Goal: Navigation & Orientation: Find specific page/section

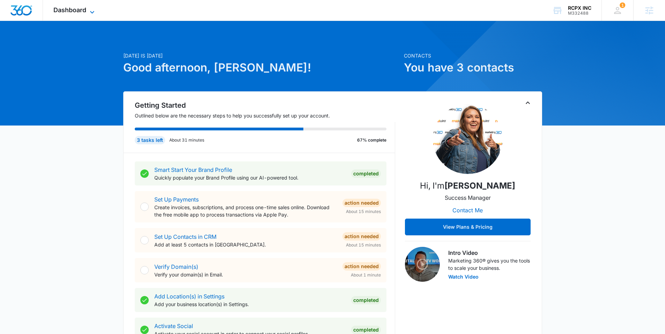
click at [63, 7] on span "Dashboard" at bounding box center [69, 9] width 33 height 7
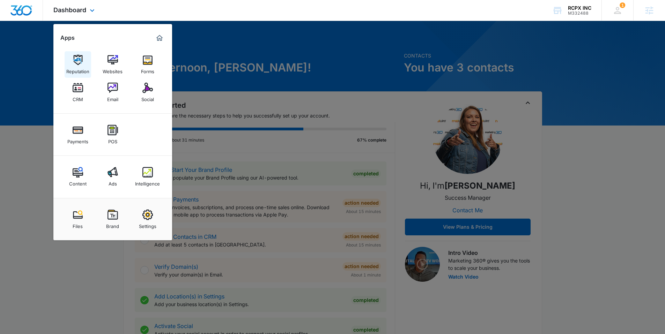
click at [86, 61] on link "Reputation" at bounding box center [78, 64] width 27 height 27
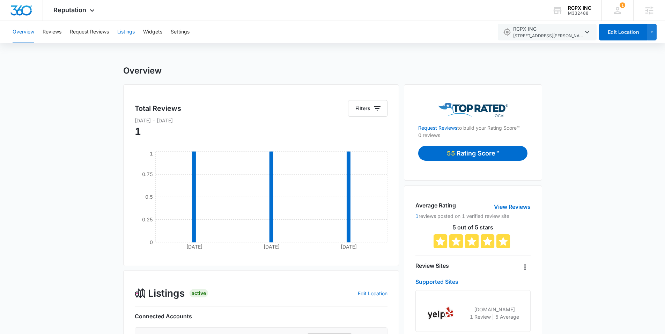
click at [124, 33] on button "Listings" at bounding box center [125, 32] width 17 height 22
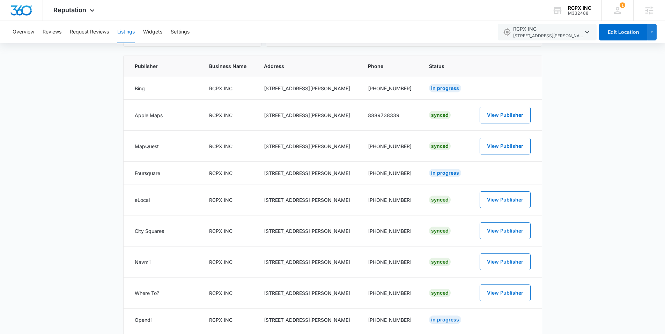
scroll to position [168, 0]
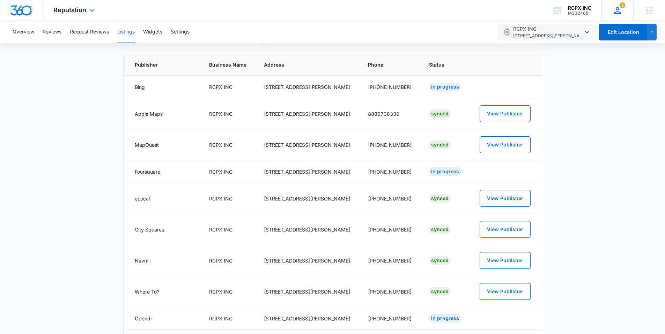
click at [621, 11] on icon at bounding box center [617, 10] width 10 height 10
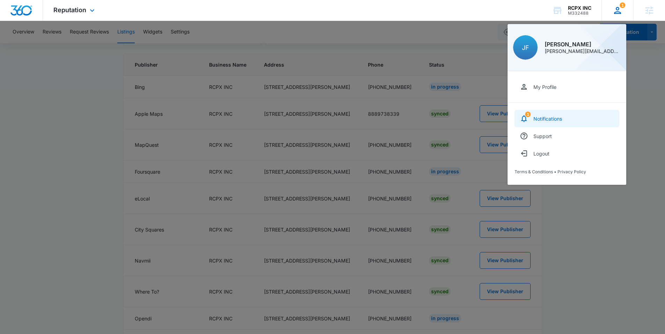
click at [541, 117] on div "Notifications" at bounding box center [548, 119] width 29 height 6
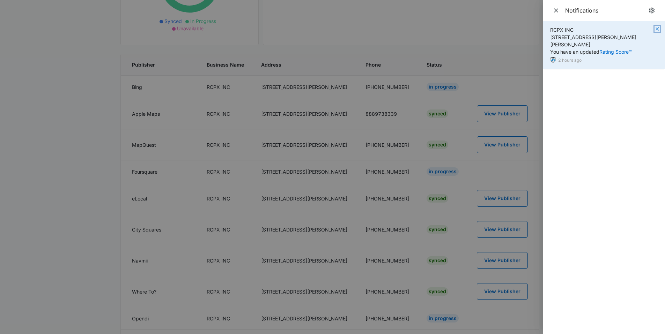
click at [657, 31] on icon "button" at bounding box center [658, 29] width 6 height 6
